Goal: Transaction & Acquisition: Purchase product/service

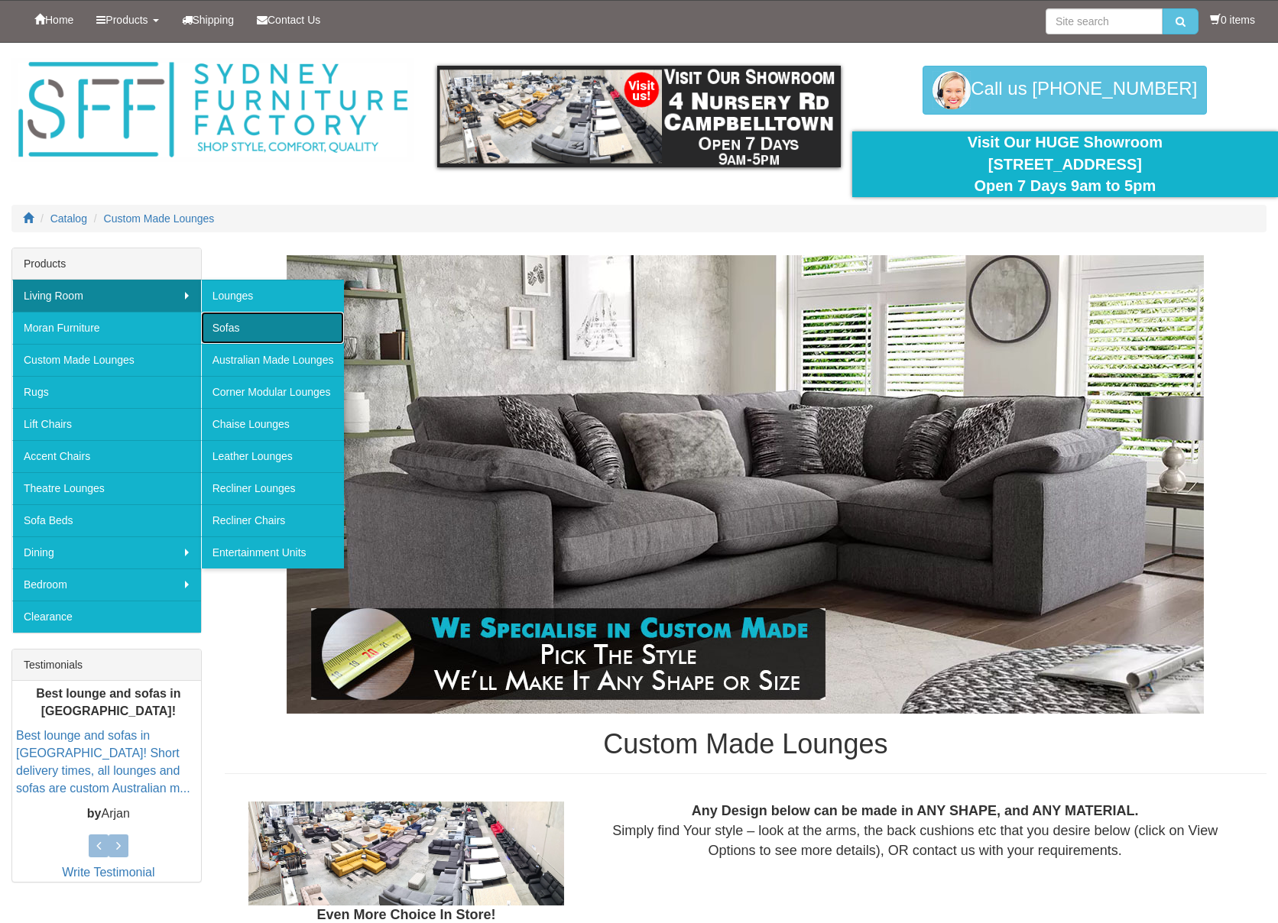
click at [231, 327] on link "Sofas" at bounding box center [273, 328] width 144 height 32
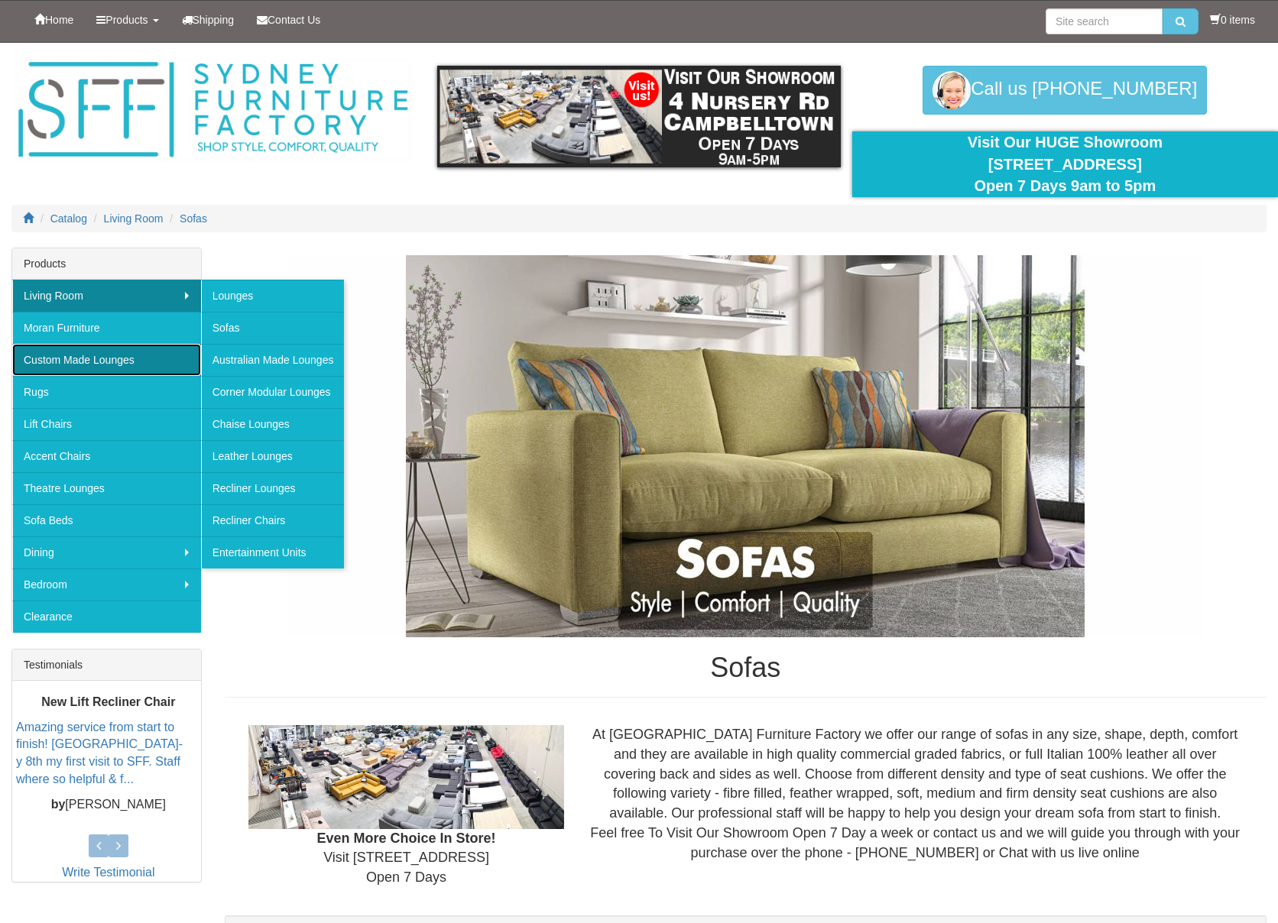
click at [112, 369] on link "Custom Made Lounges" at bounding box center [106, 360] width 189 height 32
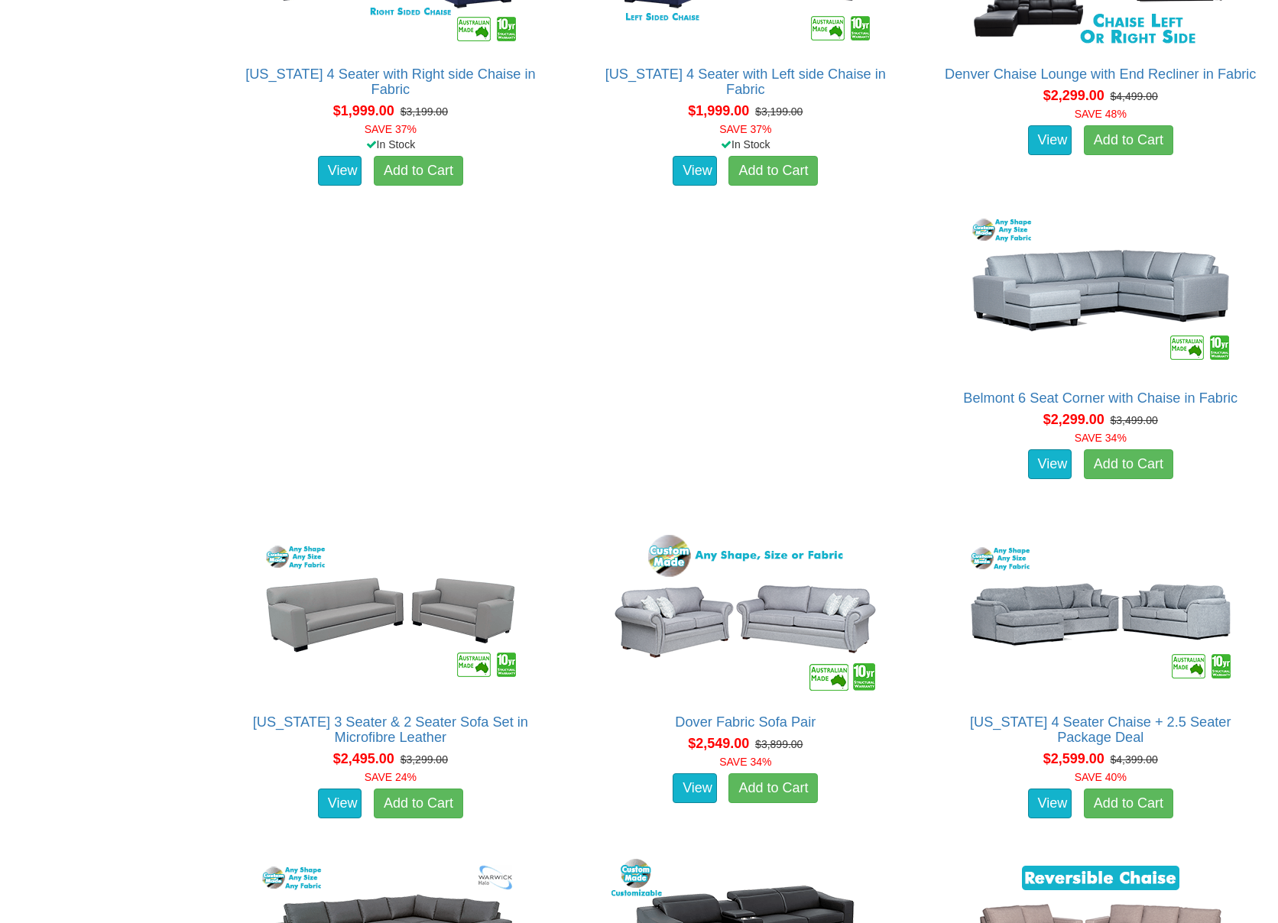
scroll to position [1910, 0]
